Goal: Task Accomplishment & Management: Complete application form

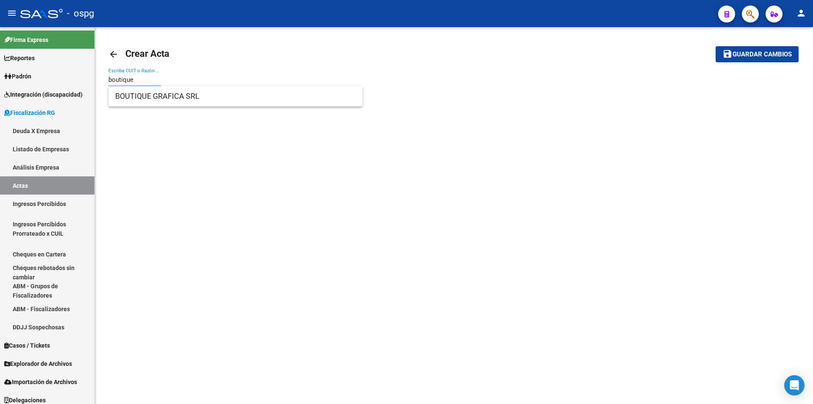
type input "boutique"
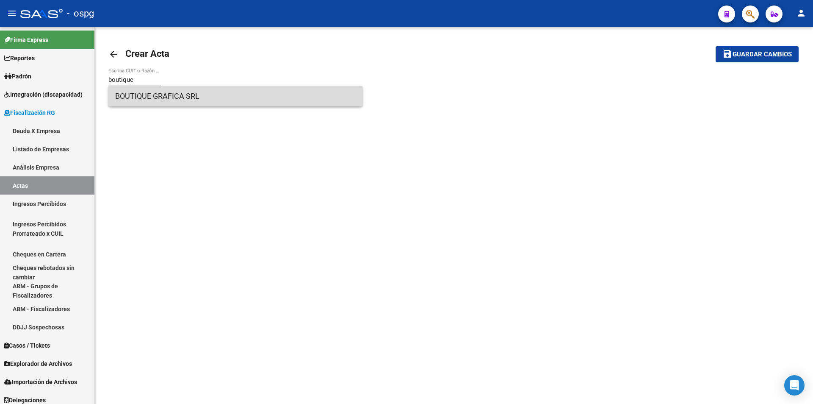
click at [212, 91] on span "BOUTIQUE GRAFICA SRL" at bounding box center [235, 96] width 241 height 20
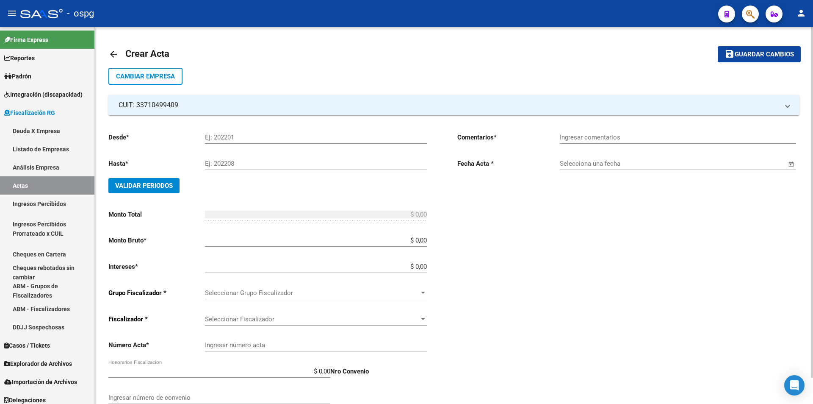
click at [244, 135] on input "Ej: 202201" at bounding box center [316, 137] width 222 height 8
type input "202504"
click at [220, 159] on div "Ej: 202208" at bounding box center [316, 161] width 222 height 18
type input "202506"
click at [153, 183] on span "Validar Periodos" at bounding box center [144, 186] width 58 height 8
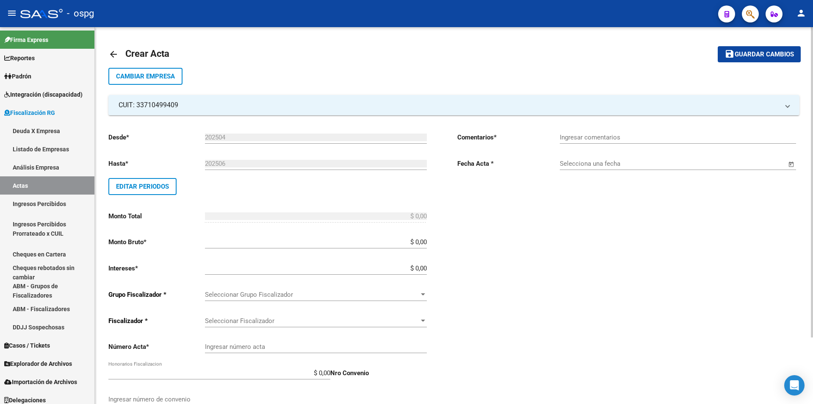
click at [612, 139] on input "Ingresar comentarios" at bounding box center [678, 137] width 236 height 8
type input "43190"
click at [791, 164] on span "Open calendar" at bounding box center [791, 164] width 20 height 20
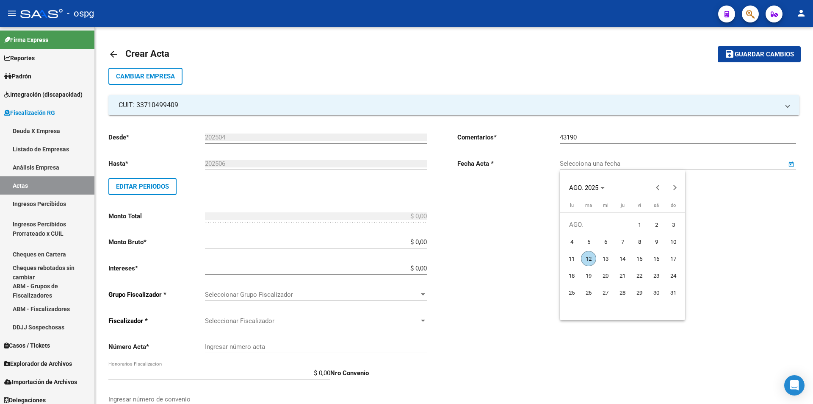
click at [589, 258] on span "12" at bounding box center [588, 258] width 15 height 15
type input "[DATE]"
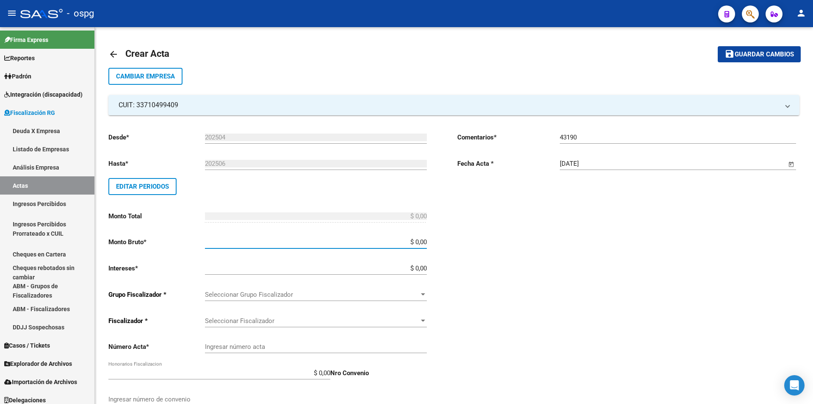
click at [427, 242] on input "$ 0,00" at bounding box center [316, 242] width 222 height 8
type input "$ 300.821,13"
click at [425, 267] on input "$ 0,00" at bounding box center [316, 268] width 222 height 8
click at [426, 267] on input "$ 0,00" at bounding box center [316, 268] width 222 height 8
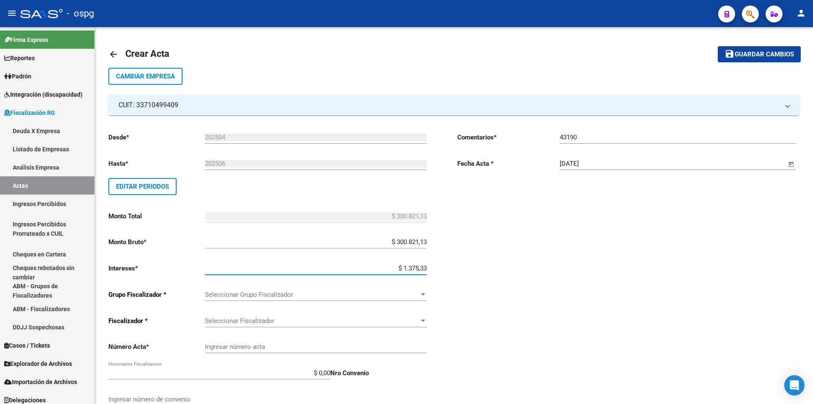
type input "$ 13.753,37"
type input "$ 314.574,50"
click at [466, 257] on div "Comentarios * 43190 Ingresar comentarios Fecha Acta * [DATE] Selecciona una fec…" at bounding box center [628, 294] width 342 height 339
click at [424, 291] on div at bounding box center [423, 294] width 8 height 7
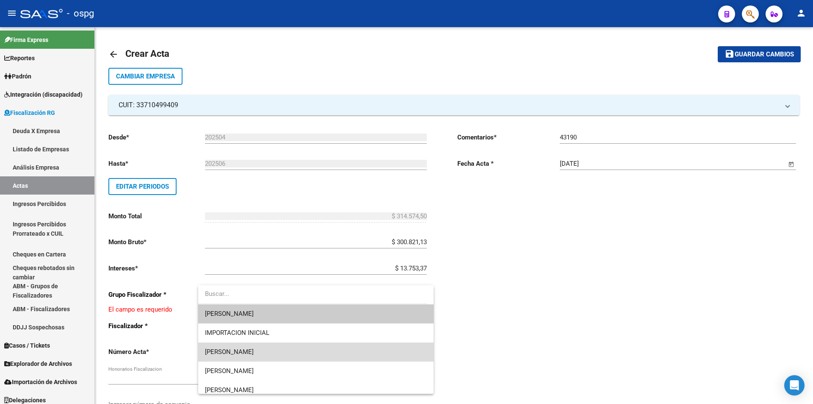
click at [346, 350] on span "[PERSON_NAME]" at bounding box center [316, 351] width 222 height 19
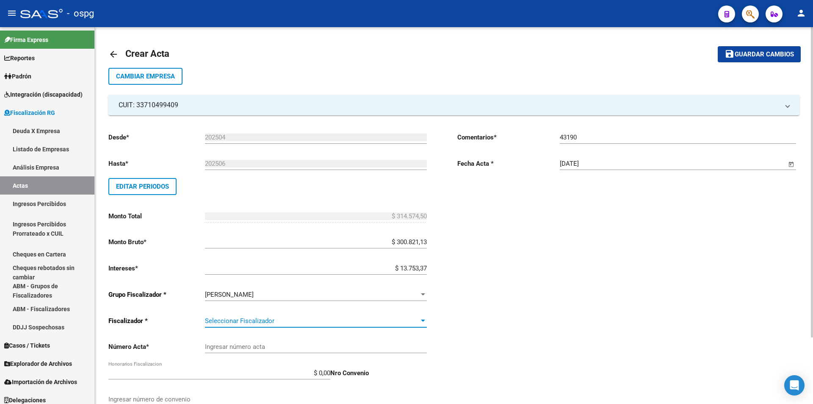
click at [422, 320] on div at bounding box center [423, 320] width 4 height 2
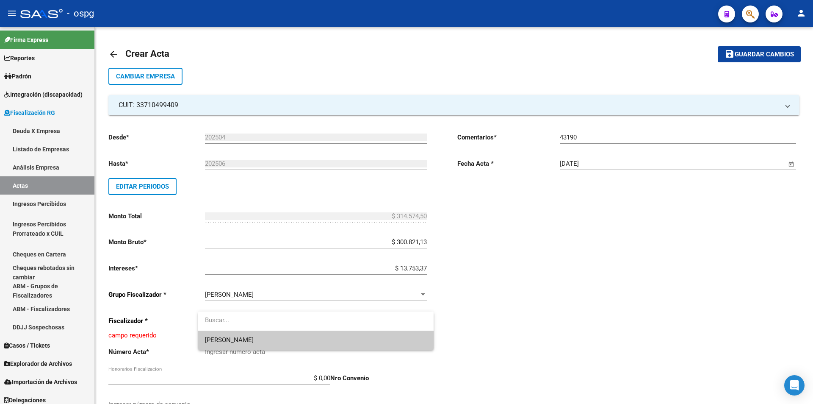
click at [385, 336] on span "[PERSON_NAME]" at bounding box center [316, 339] width 222 height 19
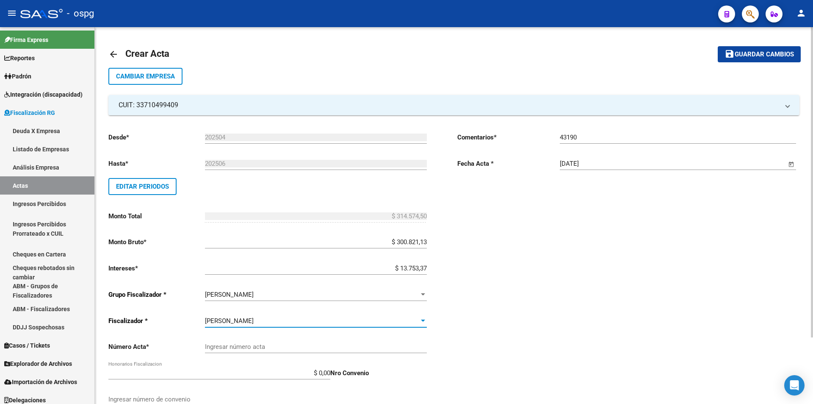
scroll to position [42, 0]
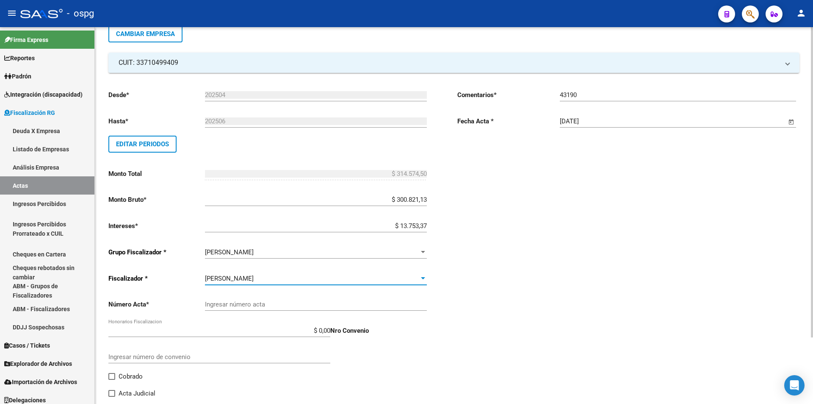
click at [383, 307] on input "Ingresar número acta" at bounding box center [316, 304] width 222 height 8
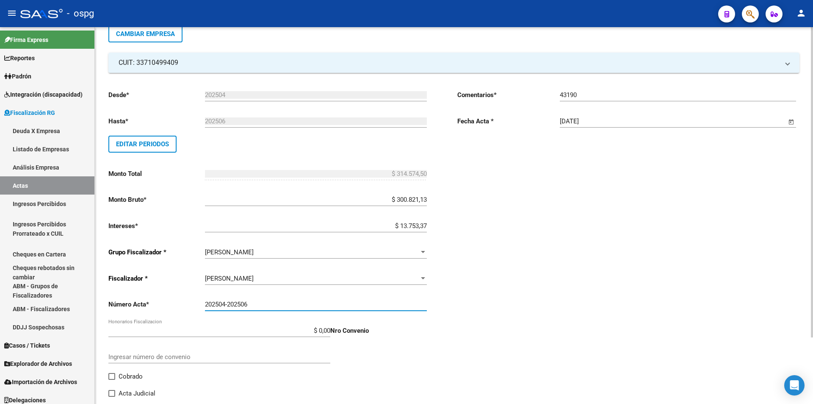
type input "202504-202506"
click at [453, 313] on div "Desde * 202504 Ej: 202201 Hasta * 202506 Ej: 202208 Editar Periodos Monto Total…" at bounding box center [453, 247] width 691 height 349
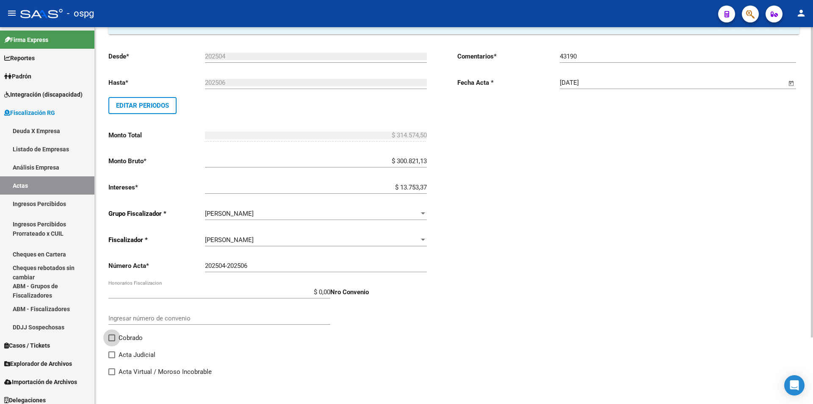
click at [115, 337] on label "Cobrado" at bounding box center [125, 337] width 34 height 10
click at [112, 341] on input "Cobrado" at bounding box center [111, 341] width 0 height 0
checkbox input "true"
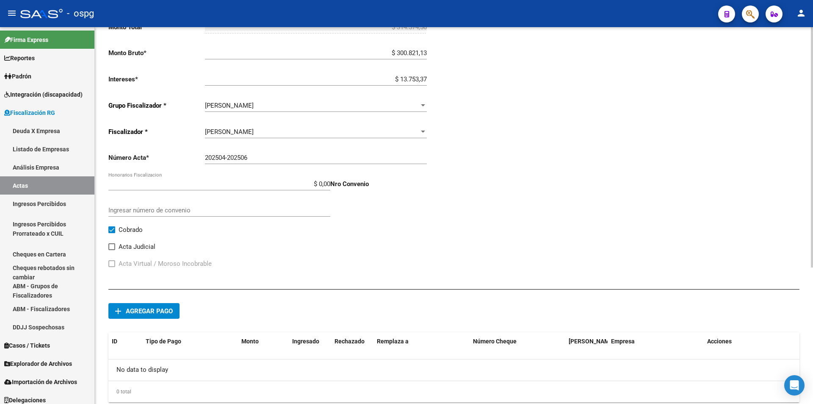
scroll to position [208, 0]
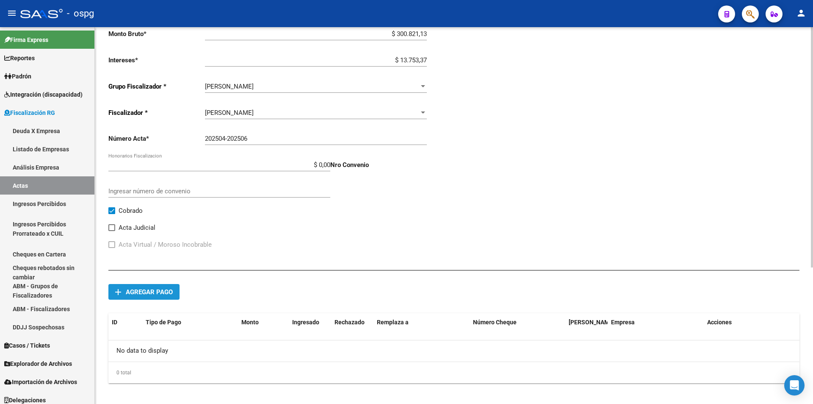
click at [157, 288] on span "Agregar pago" at bounding box center [149, 292] width 47 height 8
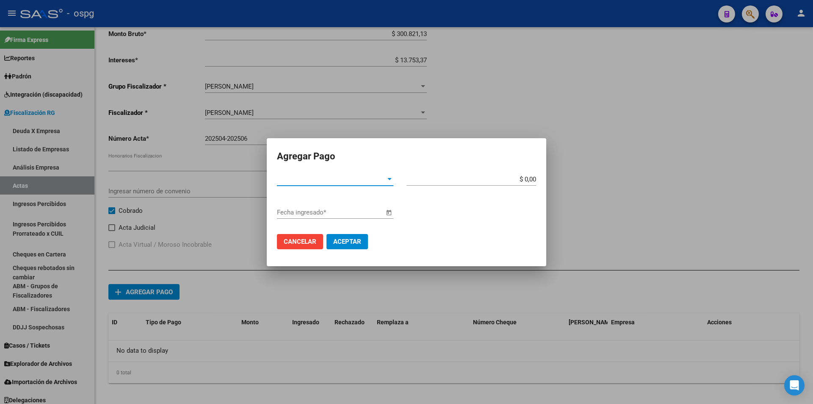
click at [391, 179] on div at bounding box center [390, 179] width 4 height 2
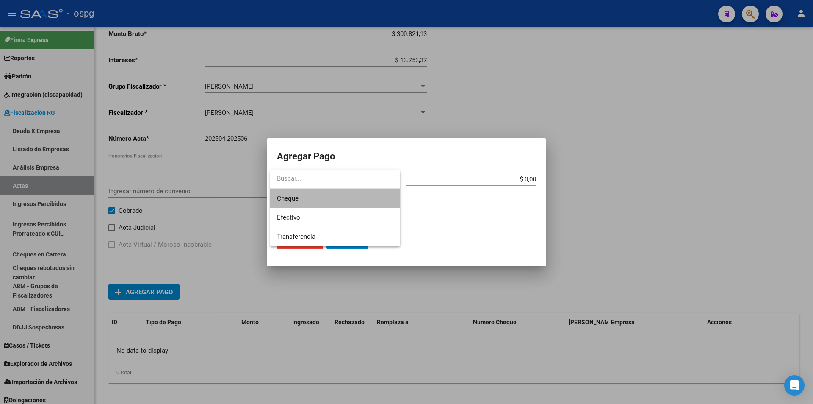
click at [363, 199] on span "Cheque" at bounding box center [335, 198] width 116 height 19
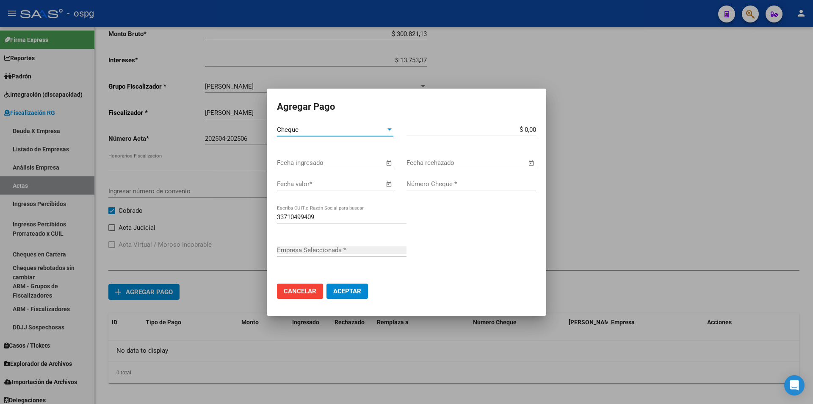
type input "BOUTIQUE GRAFICA SRL"
click at [389, 163] on span "Open calendar" at bounding box center [389, 163] width 20 height 20
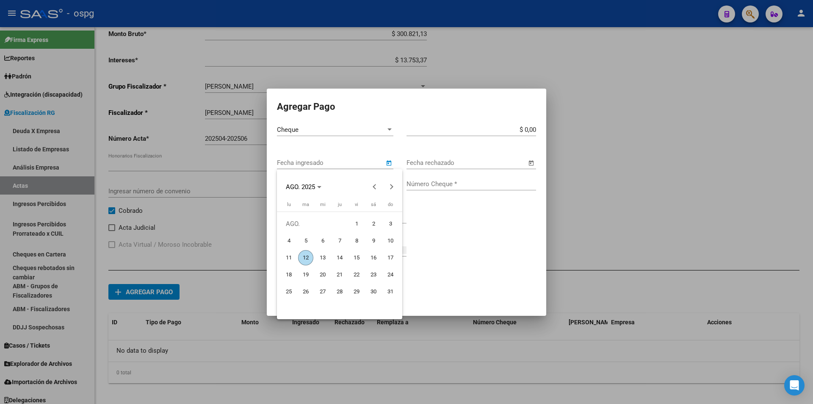
click at [358, 253] on span "15" at bounding box center [356, 257] width 15 height 15
type input "[DATE]"
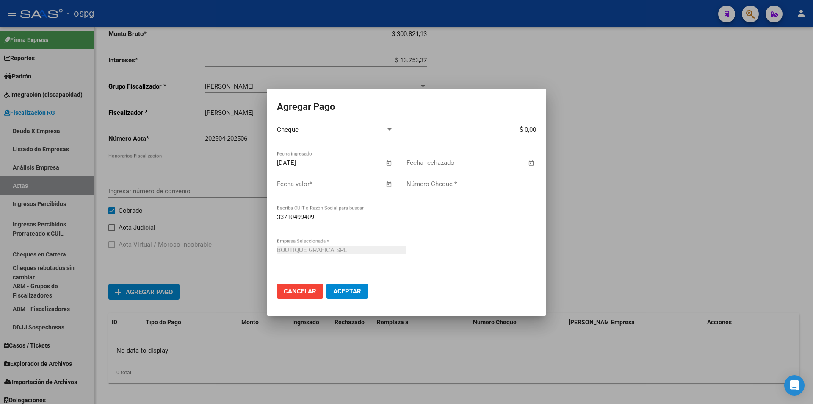
click at [388, 183] on span "Open calendar" at bounding box center [389, 184] width 20 height 20
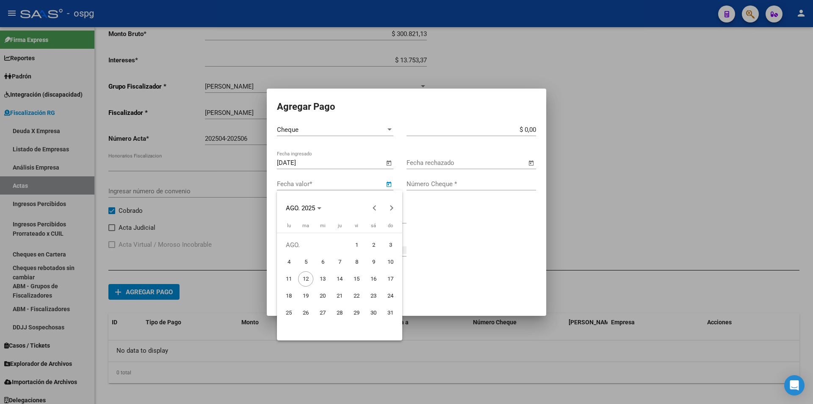
click at [359, 281] on span "15" at bounding box center [356, 278] width 15 height 15
type input "[DATE]"
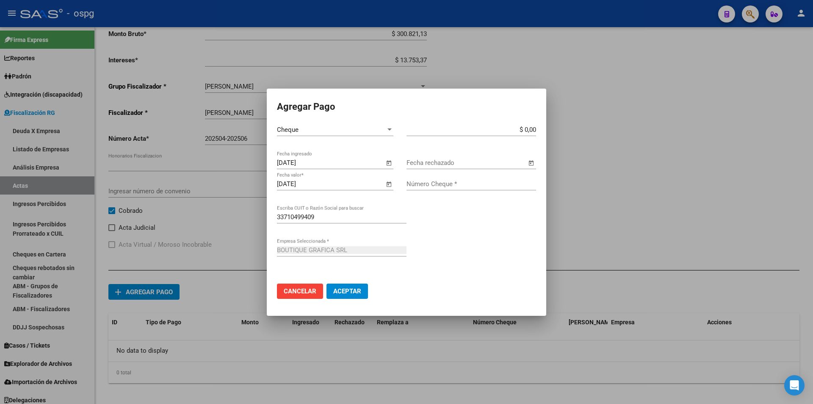
click at [465, 185] on input "Número Cheque *" at bounding box center [472, 184] width 130 height 8
type input "027614375"
click at [535, 127] on input "$ 0,00" at bounding box center [472, 130] width 130 height 8
type input "$ 157.287,25"
click at [346, 292] on span "Aceptar" at bounding box center [347, 291] width 28 height 8
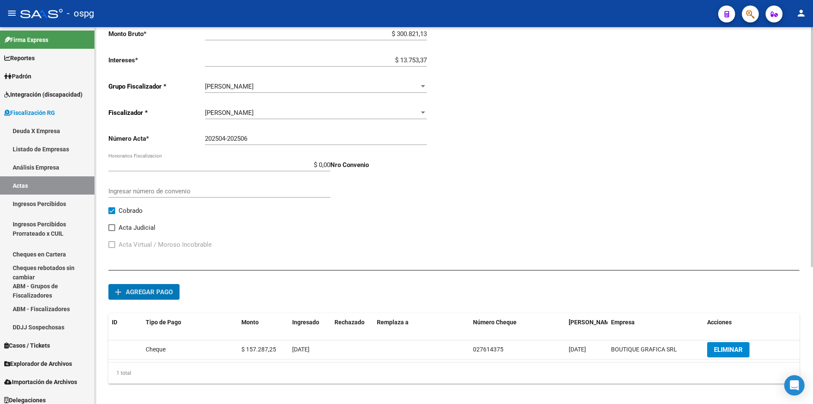
click at [167, 291] on span "Agregar pago" at bounding box center [149, 292] width 47 height 8
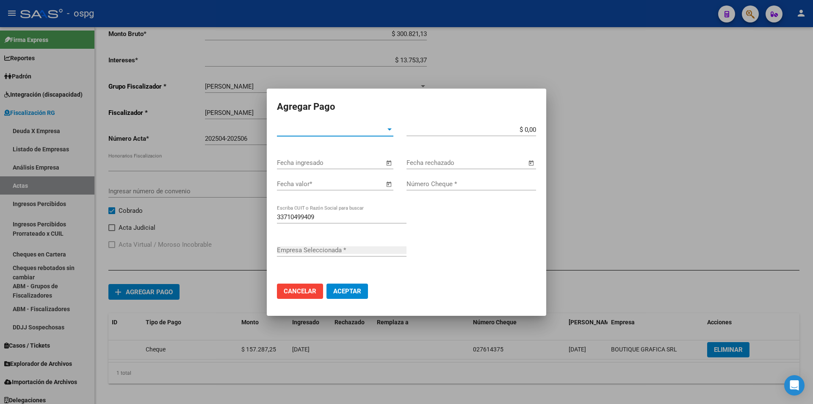
type input "BOUTIQUE GRAFICA SRL"
click at [390, 129] on div at bounding box center [390, 129] width 4 height 2
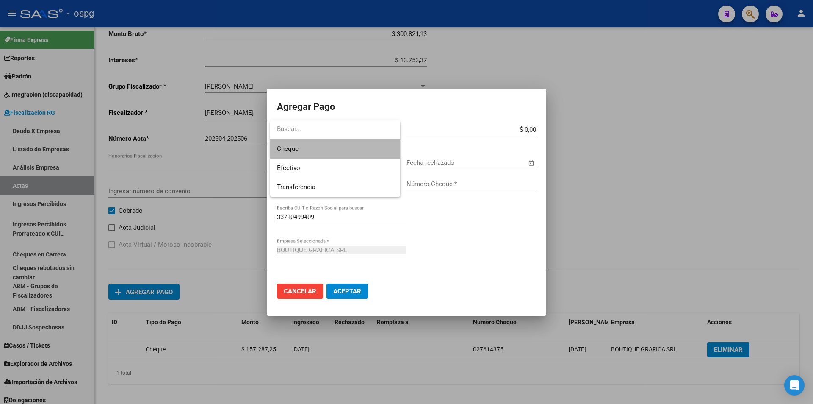
click at [370, 150] on span "Cheque" at bounding box center [335, 148] width 116 height 19
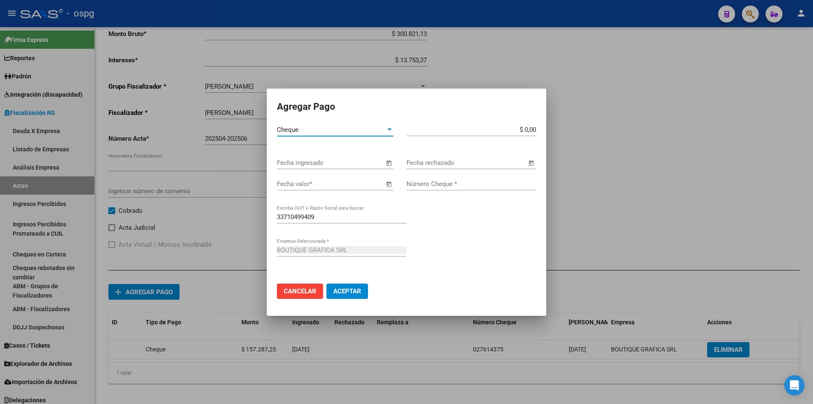
click at [388, 162] on span "Open calendar" at bounding box center [389, 163] width 20 height 20
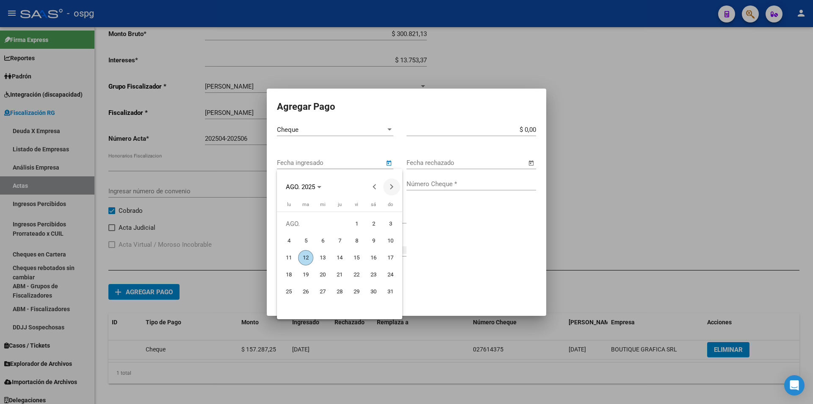
click at [393, 183] on span "Next month" at bounding box center [391, 186] width 17 height 17
click at [370, 255] on span "13" at bounding box center [373, 257] width 15 height 15
type input "[DATE]"
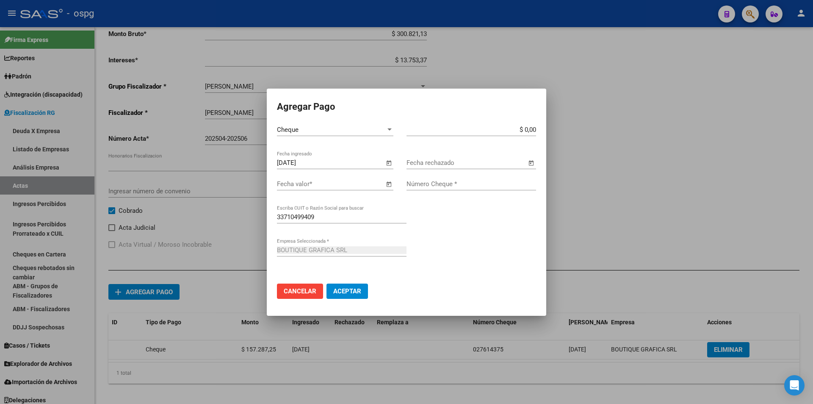
click at [387, 182] on span "Open calendar" at bounding box center [389, 184] width 20 height 20
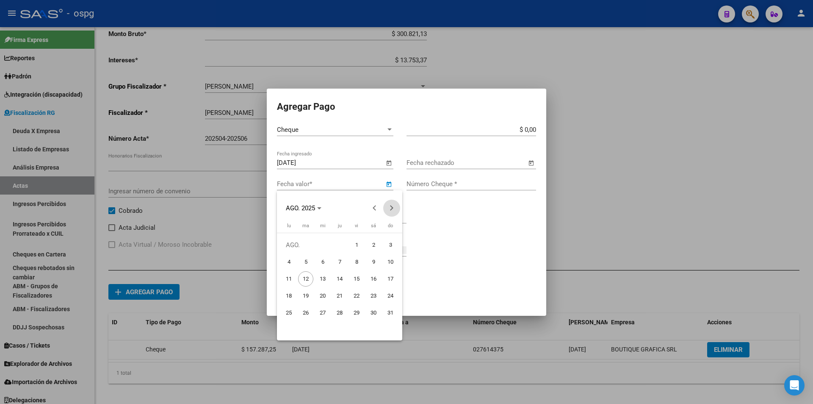
click at [390, 207] on button "Next month" at bounding box center [391, 207] width 17 height 17
click at [376, 276] on span "13" at bounding box center [373, 278] width 15 height 15
type input "[DATE]"
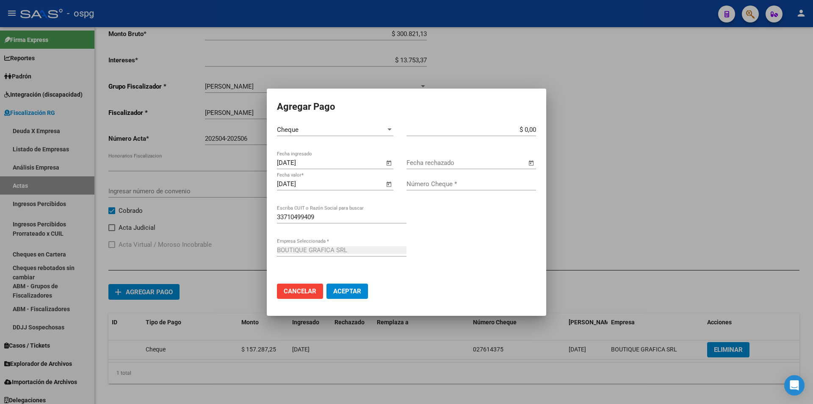
click at [536, 129] on input "$ 0,00" at bounding box center [472, 130] width 130 height 8
type input "$ 157.287,25"
click at [466, 185] on input "Número Cheque *" at bounding box center [472, 184] width 130 height 8
type input "027614407"
click at [362, 287] on button "Aceptar" at bounding box center [348, 290] width 42 height 15
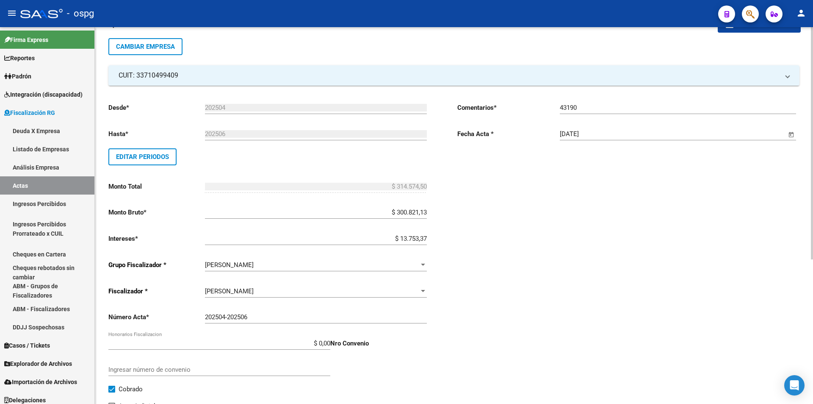
scroll to position [0, 0]
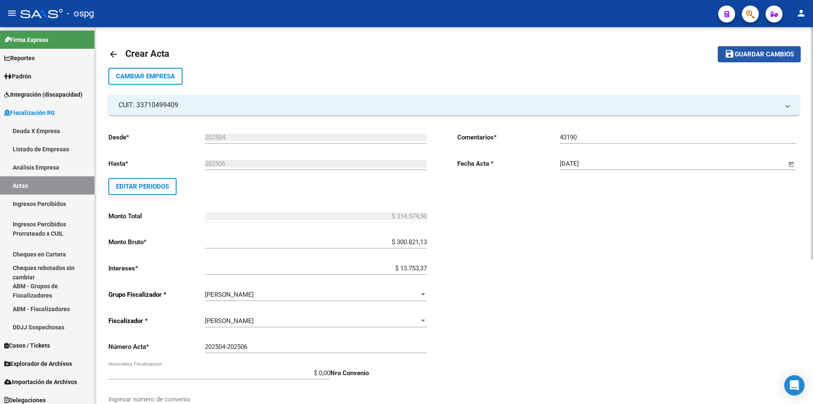
click at [759, 56] on span "Guardar cambios" at bounding box center [764, 55] width 59 height 8
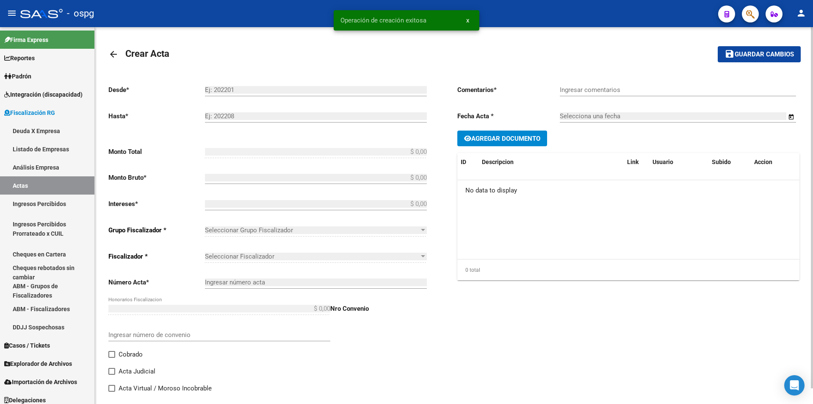
type input "202504"
type input "202506"
type input "$ 314.574,50"
type input "$ 300.821,13"
type input "$ 13.753,37"
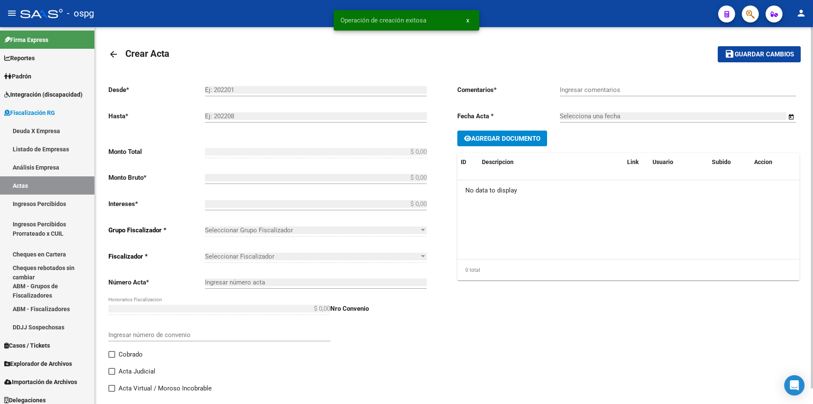
type input "202504-202506"
checkbox input "true"
type input "43190"
type input "[DATE]"
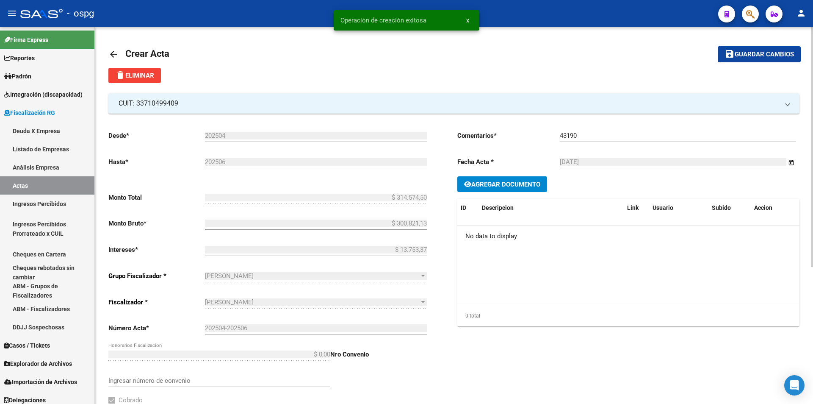
click at [503, 180] on span "Agregar Documento" at bounding box center [505, 184] width 69 height 8
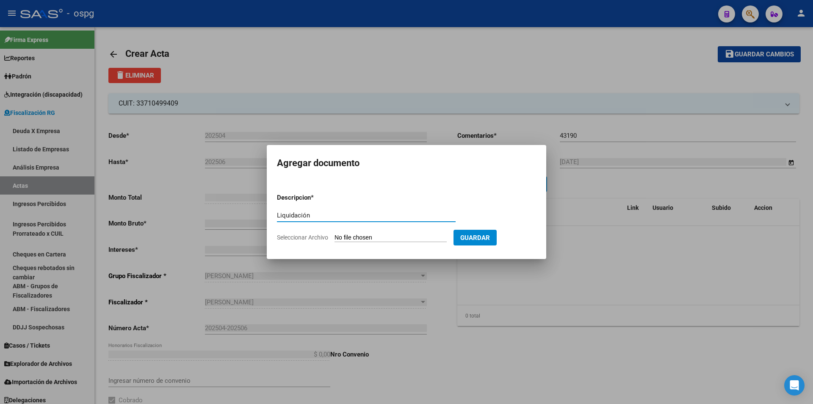
type input "Liquidación"
click at [377, 242] on form "Descripcion * Liquidación Descripcion Seleccionar Archivo Guardar" at bounding box center [406, 217] width 259 height 62
click at [378, 240] on input "Seleccionar Archivo" at bounding box center [391, 238] width 112 height 8
type input "C:\fakepath\Boutique Grafica SRL.pdf"
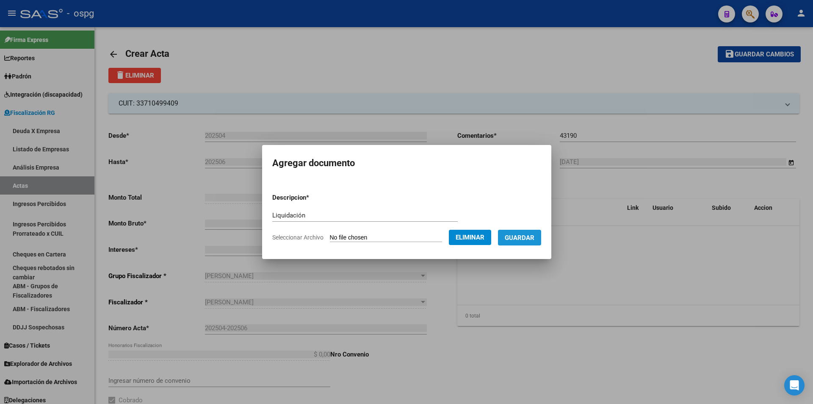
click at [532, 241] on span "Guardar" at bounding box center [520, 238] width 30 height 8
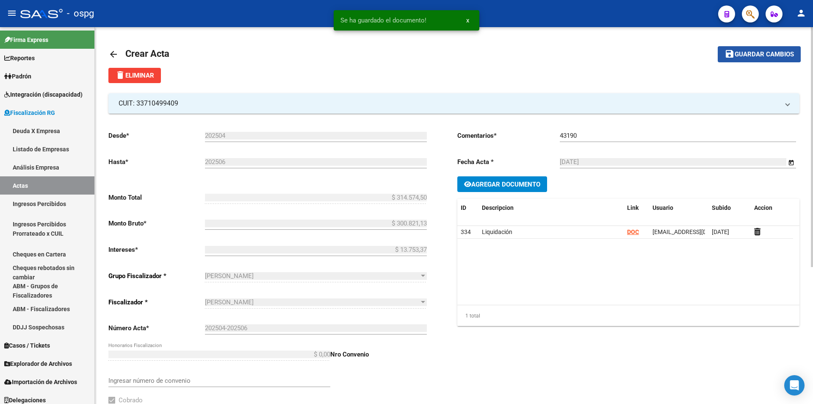
click at [754, 53] on span "Guardar cambios" at bounding box center [764, 55] width 59 height 8
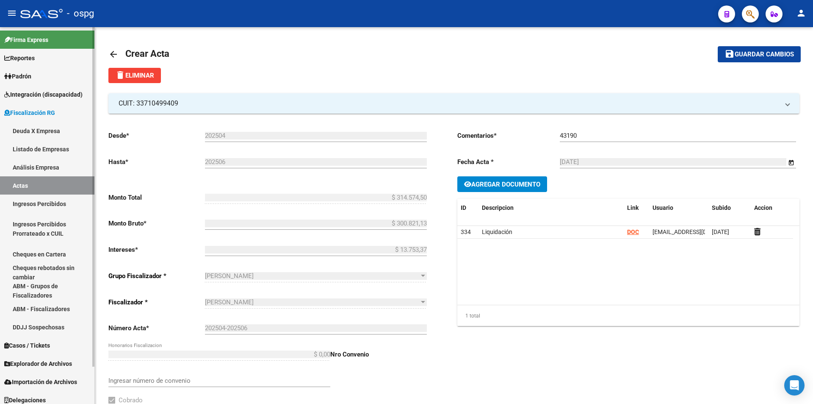
click at [52, 165] on link "Análisis Empresa" at bounding box center [47, 167] width 94 height 18
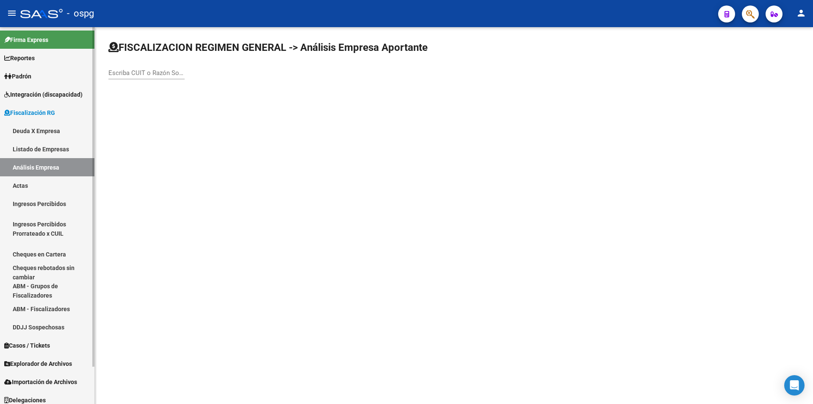
click at [39, 183] on link "Actas" at bounding box center [47, 185] width 94 height 18
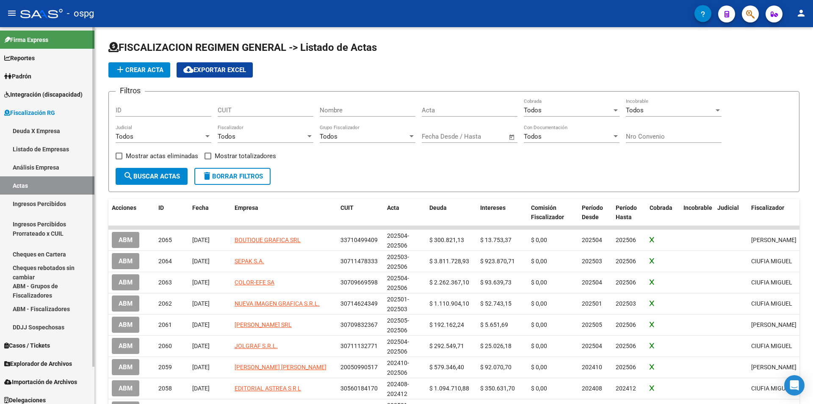
click at [44, 162] on link "Análisis Empresa" at bounding box center [47, 167] width 94 height 18
